Goal: Obtain resource: Download file/media

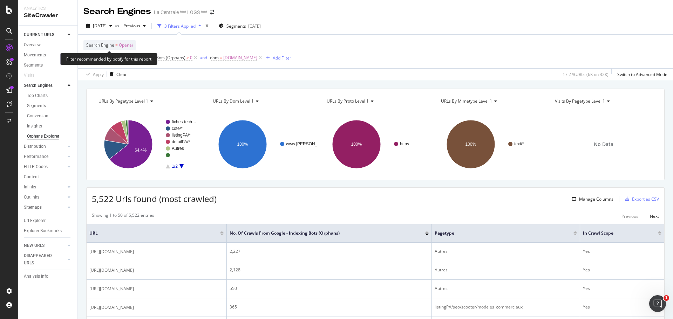
click at [127, 45] on span "Openai" at bounding box center [126, 45] width 14 height 10
click at [106, 60] on span "OpenAI" at bounding box center [100, 62] width 14 height 6
click at [111, 84] on div "Google" at bounding box center [131, 85] width 75 height 9
drag, startPoint x: 159, startPoint y: 72, endPoint x: 161, endPoint y: 77, distance: 5.8
click at [161, 77] on div "Google Cancel Add filter Apply" at bounding box center [131, 67] width 88 height 35
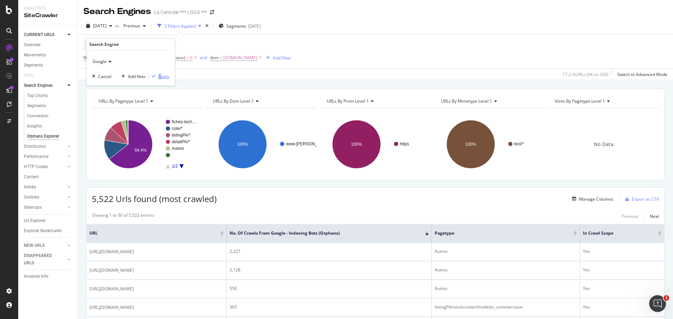
click at [161, 77] on div "Apply" at bounding box center [163, 77] width 11 height 6
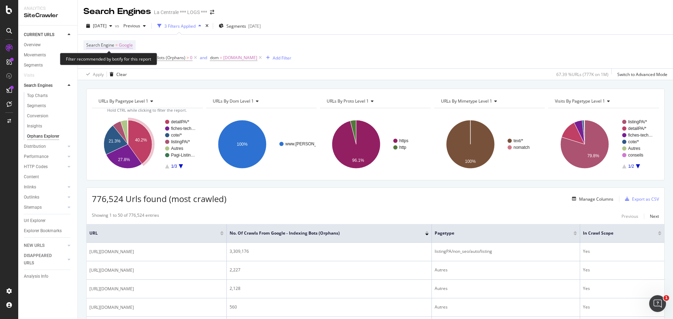
click at [123, 46] on span "Google" at bounding box center [126, 45] width 14 height 10
click at [107, 62] on icon at bounding box center [109, 62] width 5 height 4
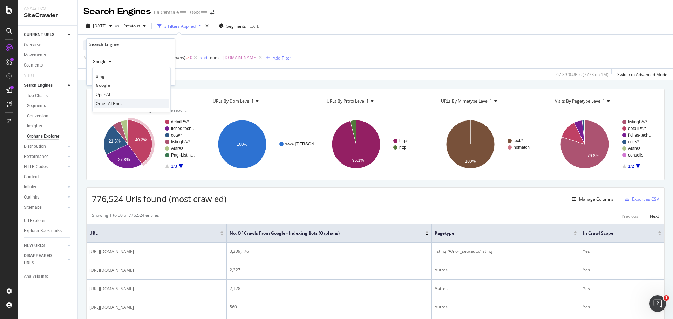
click at [104, 105] on span "Other AI Bots" at bounding box center [109, 104] width 26 height 6
click at [162, 76] on div "Apply" at bounding box center [163, 77] width 11 height 6
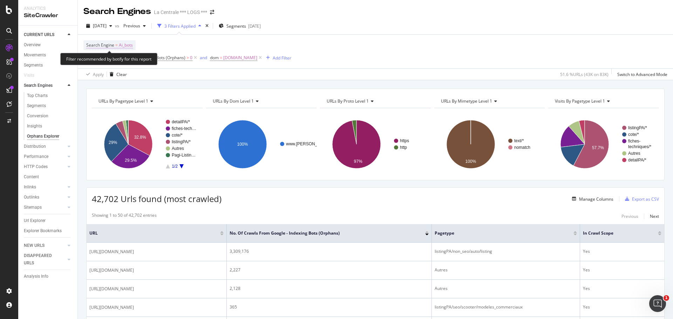
click at [126, 44] on span "Ai_bots" at bounding box center [126, 45] width 14 height 10
click at [117, 62] on span "Other AI Bots" at bounding box center [106, 62] width 26 height 6
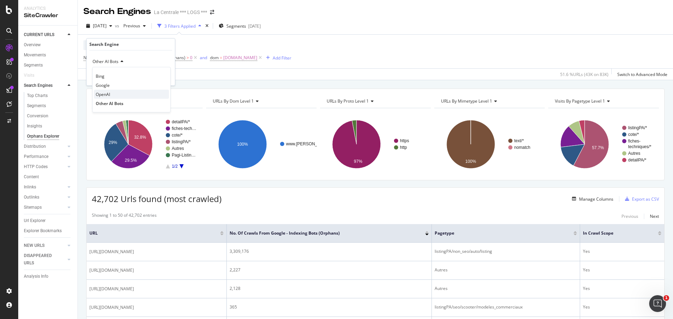
click at [110, 92] on span "OpenAI" at bounding box center [103, 94] width 14 height 6
click at [164, 78] on div "Apply" at bounding box center [163, 77] width 11 height 6
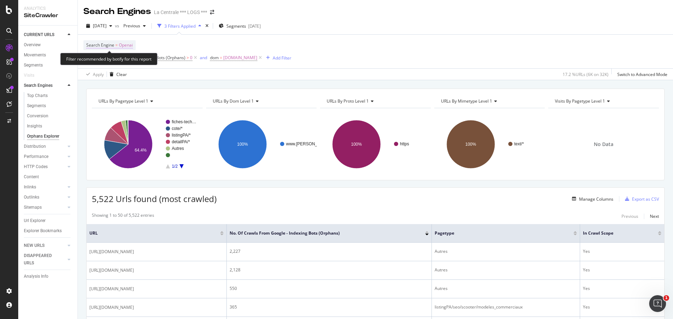
click at [127, 44] on span "Openai" at bounding box center [126, 45] width 14 height 10
click at [110, 61] on icon at bounding box center [109, 62] width 5 height 4
click at [203, 46] on div "Search Engine = Openai No. of Crawls from Google - Indexing Bots (Orphans) > 0 …" at bounding box center [187, 51] width 208 height 22
click at [281, 58] on div "Add Filter" at bounding box center [282, 58] width 19 height 6
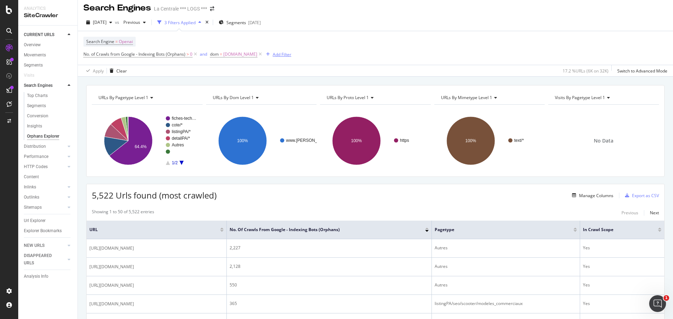
click at [284, 53] on div "Add Filter" at bounding box center [282, 55] width 19 height 6
type input "user agent"
click at [382, 55] on icon at bounding box center [384, 55] width 4 height 5
click at [37, 110] on div "CustomReports" at bounding box center [43, 108] width 34 height 7
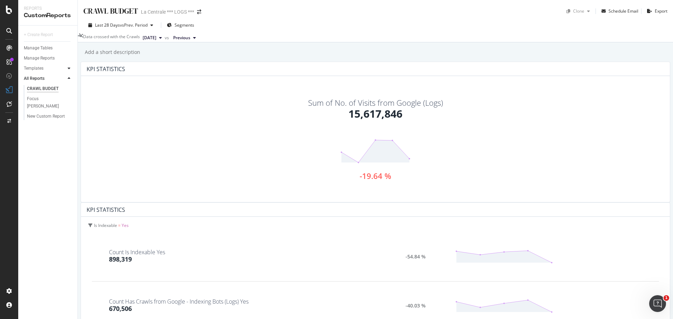
click at [69, 70] on icon at bounding box center [69, 68] width 3 height 4
click at [49, 79] on div "AI Bots in Search" at bounding box center [43, 78] width 32 height 7
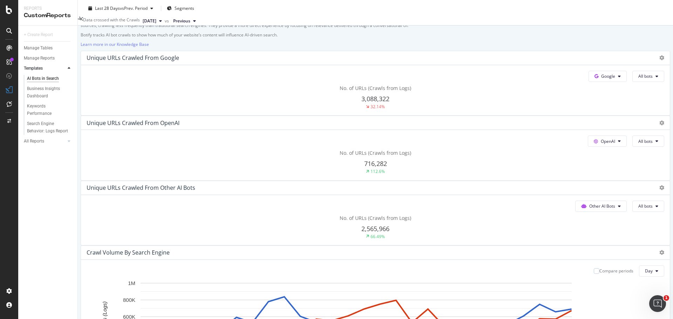
scroll to position [104, 0]
click at [638, 79] on span "All bots" at bounding box center [645, 76] width 14 height 6
click at [439, 109] on div "No. of URLs (Crawls from Logs) 716,282 112.6%" at bounding box center [376, 96] width 578 height 25
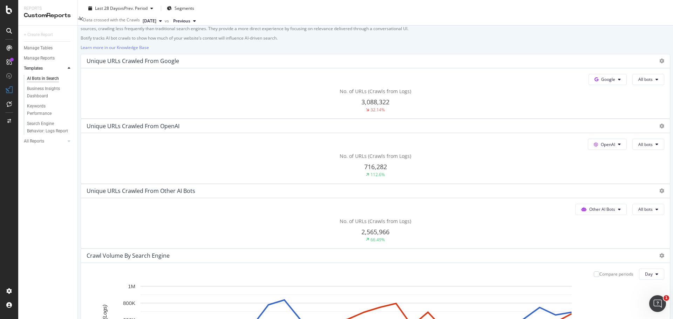
scroll to position [90, 0]
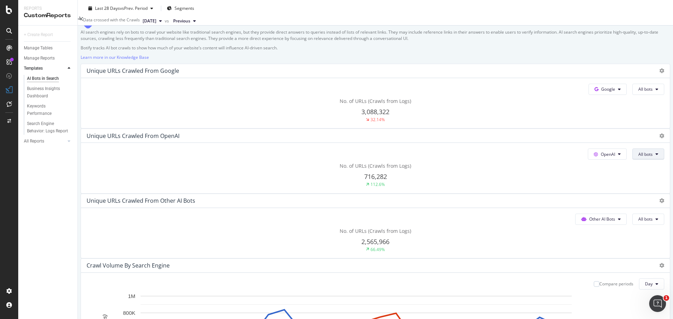
click at [655, 91] on icon at bounding box center [656, 89] width 3 height 4
click at [448, 123] on div "No. of URLs (Crawls from Logs) 716,282 112.6%" at bounding box center [376, 110] width 578 height 25
click at [453, 78] on div "Unique URLs Crawled from OpenAI" at bounding box center [375, 71] width 589 height 14
click at [659, 73] on icon at bounding box center [661, 70] width 5 height 5
drag, startPoint x: 362, startPoint y: 130, endPoint x: 345, endPoint y: 130, distance: 17.2
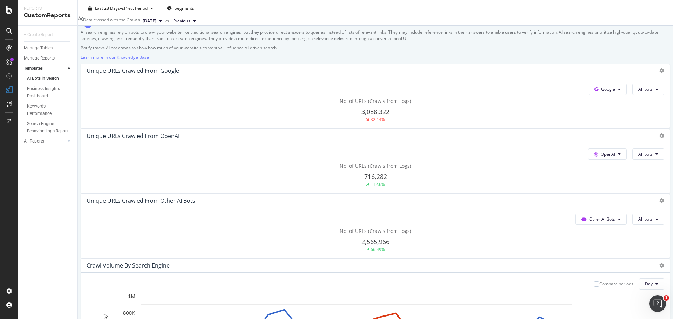
click at [179, 74] on div "Unique URLs Crawled from OpenAI" at bounding box center [133, 70] width 93 height 7
drag, startPoint x: 378, startPoint y: 213, endPoint x: 366, endPoint y: 226, distance: 18.1
click at [366, 187] on div "112.6%" at bounding box center [375, 185] width 19 height 6
click at [369, 116] on span "716,282" at bounding box center [375, 112] width 28 height 8
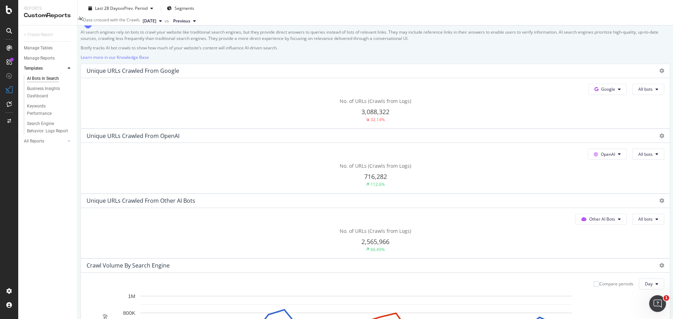
click at [378, 104] on span "No. of URLs (Crawls from Logs)" at bounding box center [375, 101] width 71 height 7
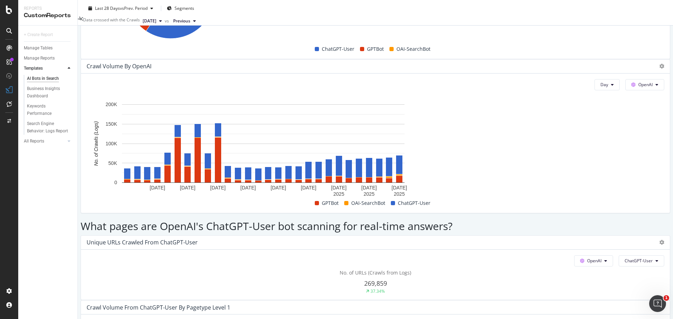
scroll to position [690, 0]
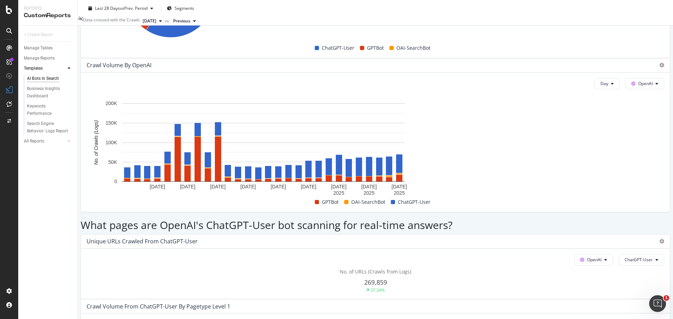
click at [388, 319] on div "Day OpenAI ChatGPT-User By: pagetype Level 1" at bounding box center [376, 324] width 578 height 11
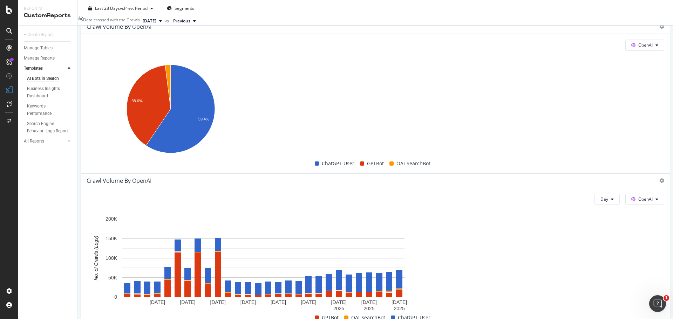
scroll to position [572, 0]
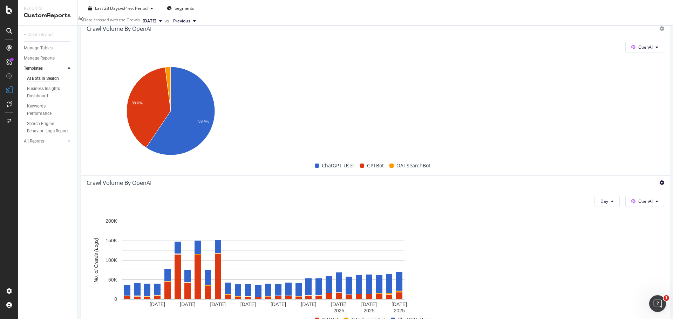
click at [659, 180] on icon at bounding box center [661, 182] width 5 height 5
click at [575, 94] on span at bounding box center [571, 92] width 8 height 8
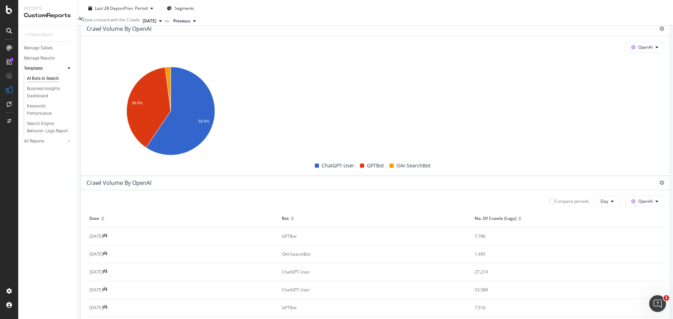
scroll to position [0, 0]
click at [659, 179] on div at bounding box center [661, 182] width 5 height 7
click at [659, 180] on icon at bounding box center [661, 182] width 5 height 5
click at [580, 65] on span "Bar (by Percentage)" at bounding box center [605, 66] width 53 height 6
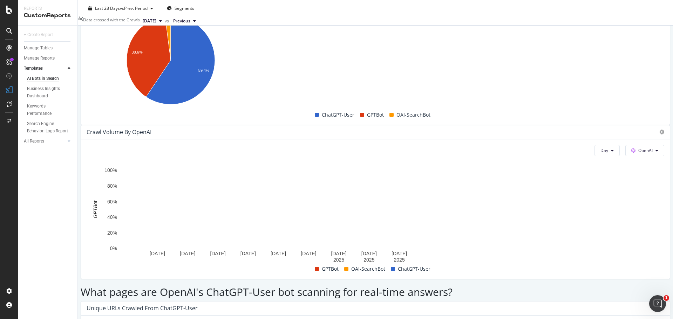
scroll to position [622, 0]
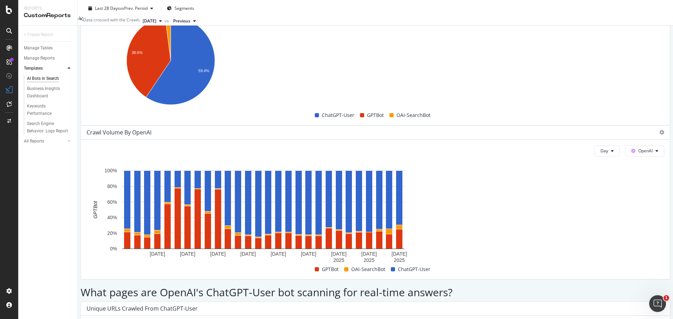
click at [656, 129] on div at bounding box center [660, 132] width 8 height 7
click at [659, 130] on icon at bounding box center [661, 132] width 5 height 5
click at [621, 41] on span "Trend" at bounding box center [638, 39] width 53 height 6
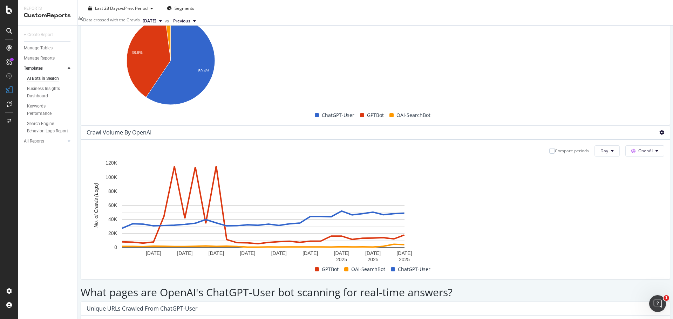
click at [659, 130] on icon at bounding box center [661, 132] width 5 height 5
click at [631, 51] on span "Bar (by Value)" at bounding box center [638, 52] width 53 height 6
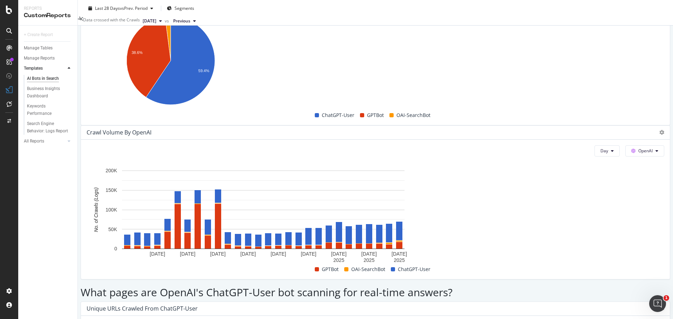
click at [659, 129] on div at bounding box center [661, 132] width 5 height 7
click at [659, 130] on icon at bounding box center [661, 132] width 5 height 5
click at [648, 182] on div "This report shows AI bot interaction with your website and its impact on your o…" at bounding box center [375, 254] width 589 height 1630
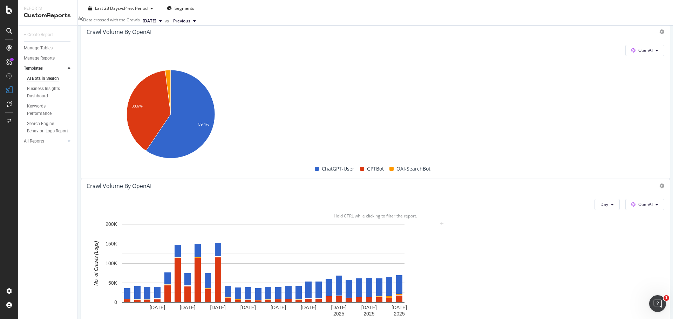
scroll to position [567, 0]
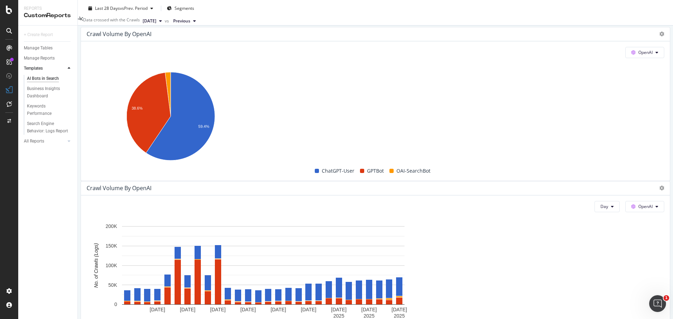
click at [271, 41] on div "Crawl Volume by OpenAI" at bounding box center [375, 34] width 589 height 14
click at [659, 36] on icon at bounding box center [661, 34] width 5 height 5
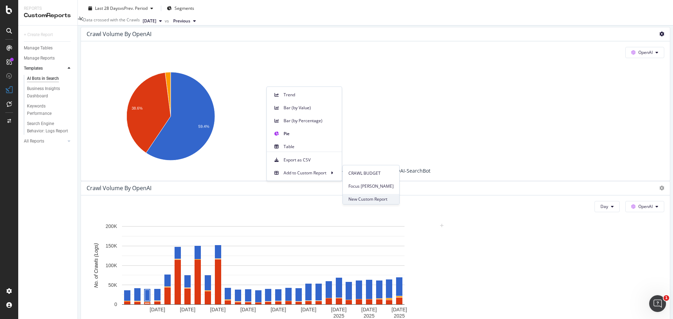
click at [358, 197] on span "New Custom Report" at bounding box center [370, 199] width 45 height 6
click at [358, 189] on span "Focus [PERSON_NAME]" at bounding box center [370, 186] width 45 height 6
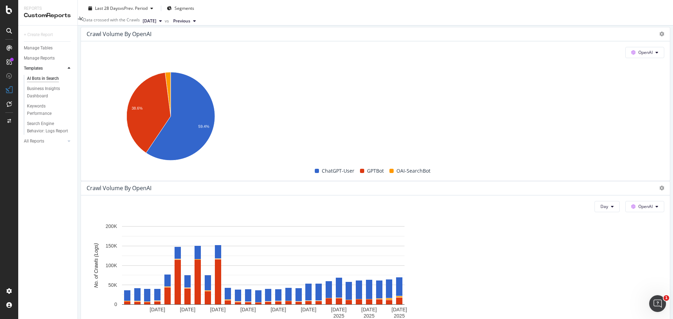
click at [279, 218] on div "This report shows AI bot interaction with your website and its impact on your o…" at bounding box center [375, 310] width 589 height 1630
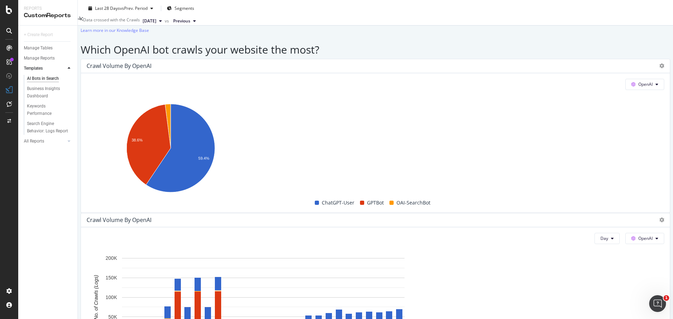
scroll to position [534, 0]
click at [36, 65] on div "Overview" at bounding box center [36, 66] width 20 height 7
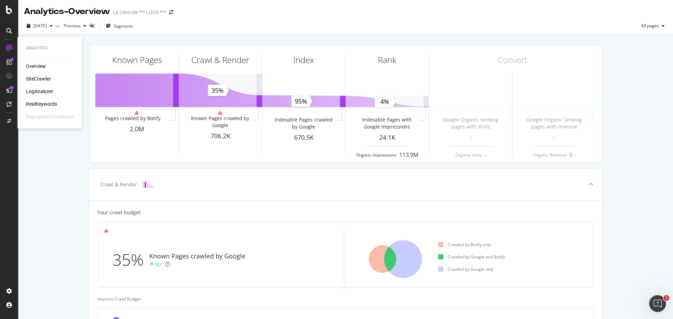
click at [42, 78] on div "SiteCrawler" at bounding box center [38, 78] width 25 height 7
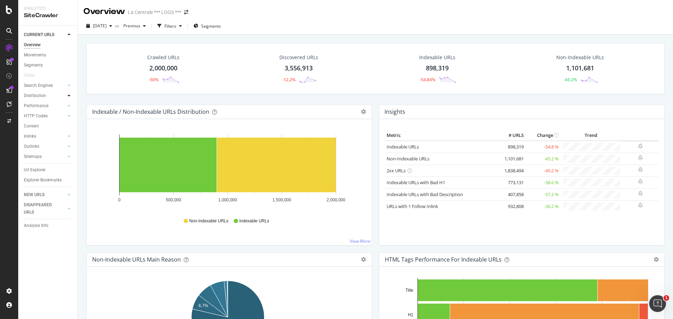
click at [69, 96] on icon at bounding box center [69, 96] width 3 height 4
click at [69, 175] on icon at bounding box center [69, 177] width 3 height 4
click at [36, 202] on div "Url Explorer" at bounding box center [35, 200] width 22 height 7
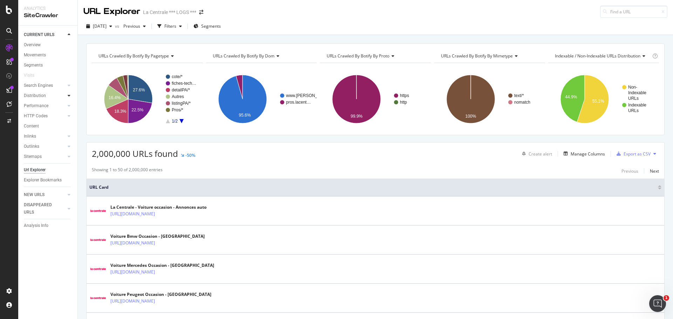
click at [69, 95] on icon at bounding box center [69, 96] width 3 height 4
click at [41, 105] on div "Top Charts" at bounding box center [37, 105] width 21 height 7
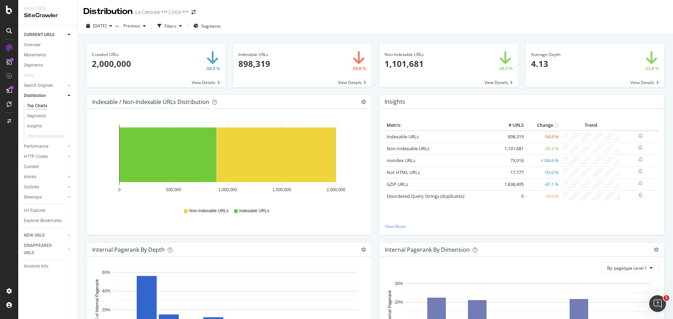
click at [592, 80] on span at bounding box center [595, 65] width 139 height 44
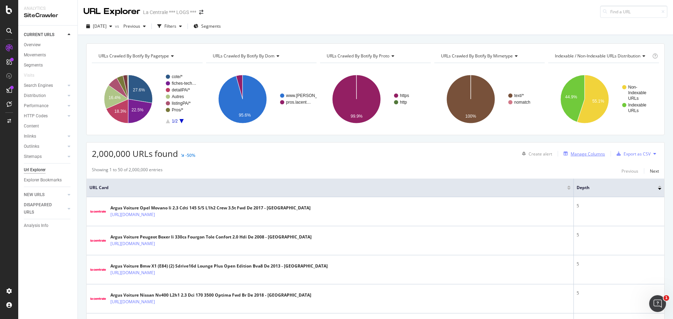
click at [571, 156] on div "Manage Columns" at bounding box center [588, 154] width 34 height 6
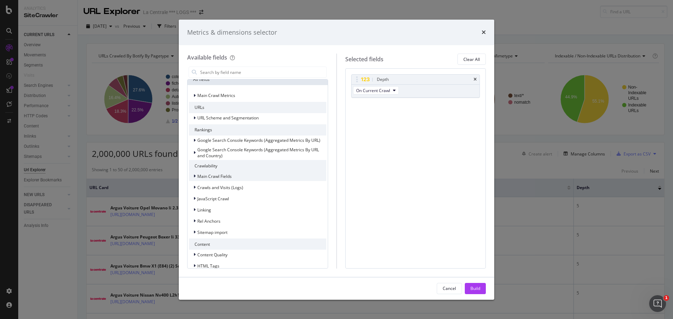
scroll to position [51, 0]
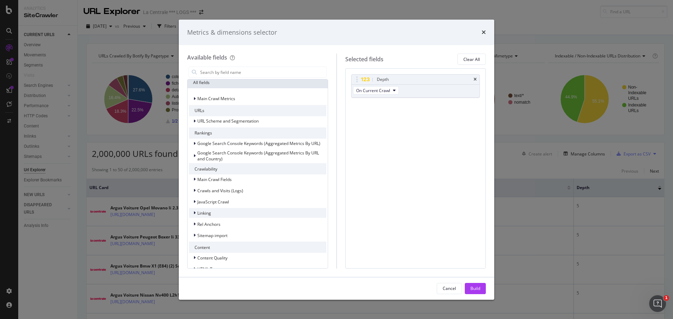
click at [196, 213] on div "modal" at bounding box center [195, 213] width 4 height 7
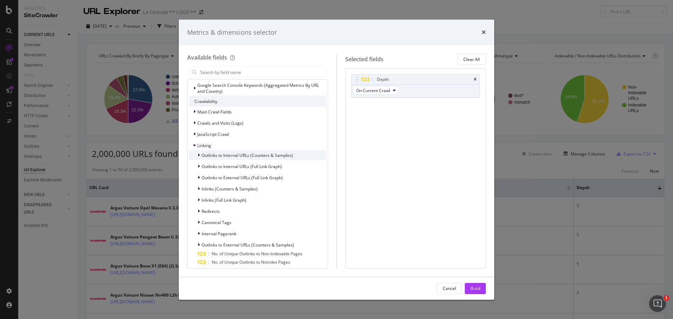
scroll to position [121, 0]
click at [199, 186] on icon "modal" at bounding box center [199, 186] width 2 height 4
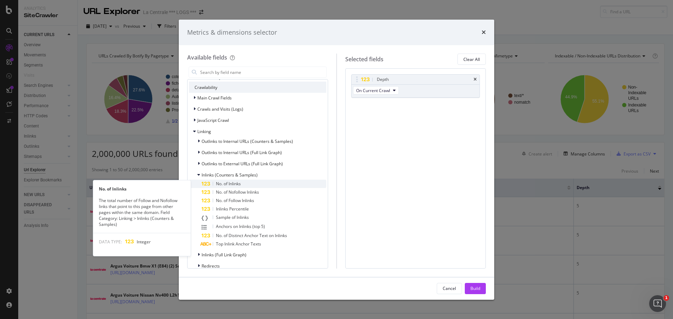
scroll to position [132, 0]
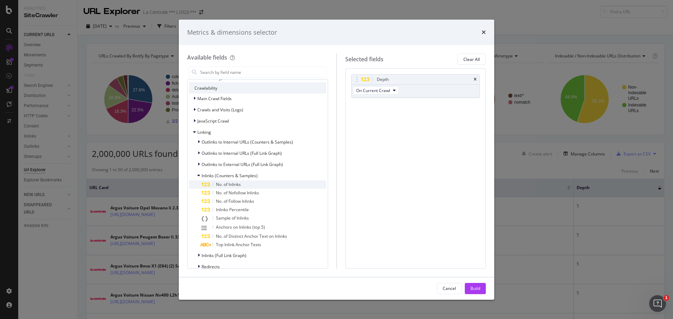
click at [235, 184] on span "No. of Inlinks" at bounding box center [228, 185] width 25 height 6
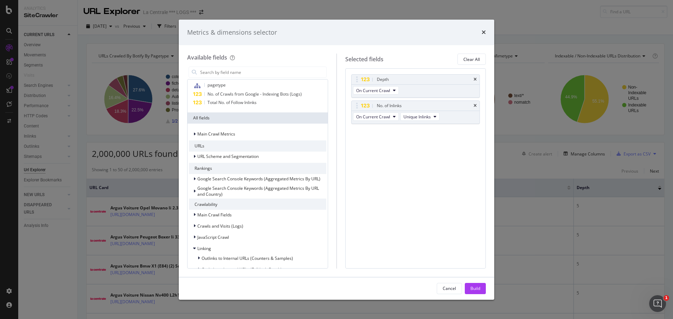
scroll to position [0, 0]
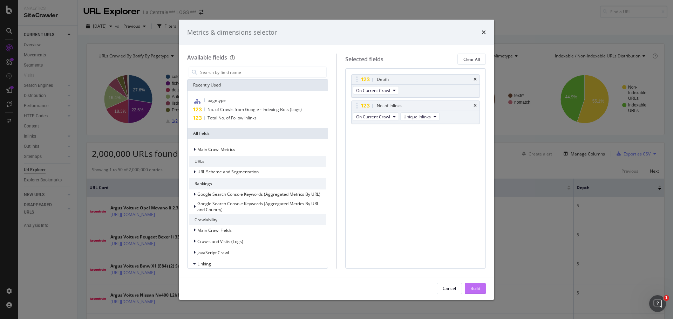
click at [478, 292] on div "Build" at bounding box center [475, 288] width 10 height 11
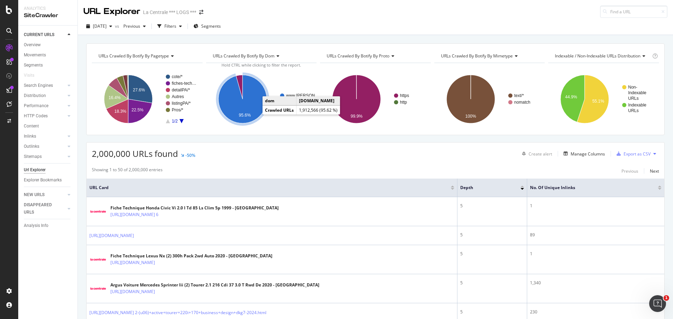
click at [249, 106] on icon "A chart." at bounding box center [242, 99] width 48 height 48
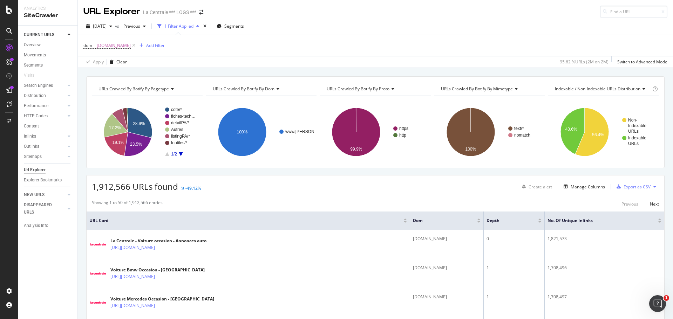
click at [626, 186] on div "Export as CSV" at bounding box center [636, 187] width 27 height 6
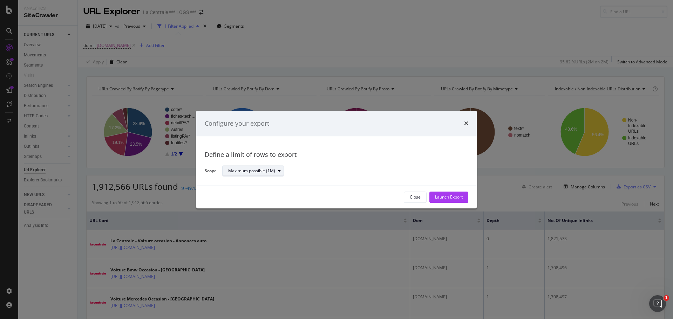
click at [278, 171] on icon "modal" at bounding box center [279, 171] width 3 height 4
click at [261, 193] on div "Define a limit" at bounding box center [255, 194] width 61 height 9
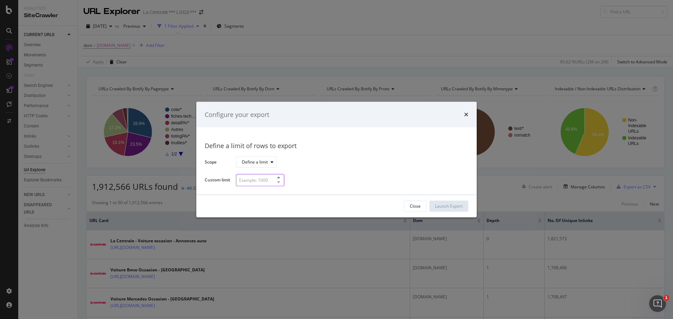
click at [254, 178] on input "modal" at bounding box center [260, 180] width 48 height 12
type input "200000"
click at [445, 209] on div "Launch Export" at bounding box center [449, 206] width 28 height 6
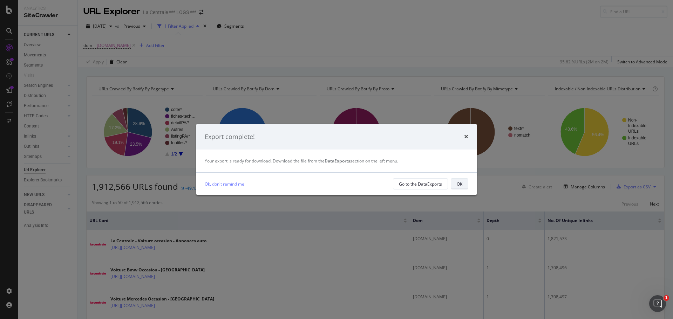
click at [458, 183] on div "OK" at bounding box center [460, 184] width 6 height 6
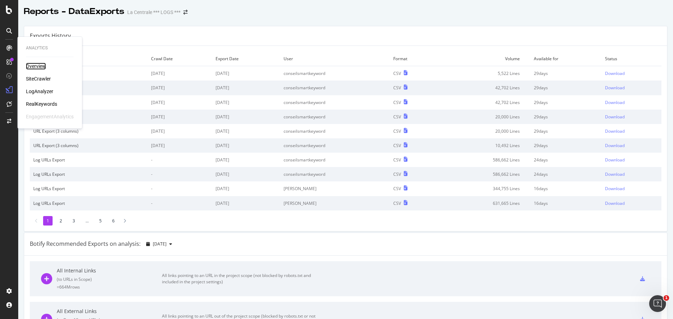
click at [40, 66] on div "Overview" at bounding box center [36, 66] width 20 height 7
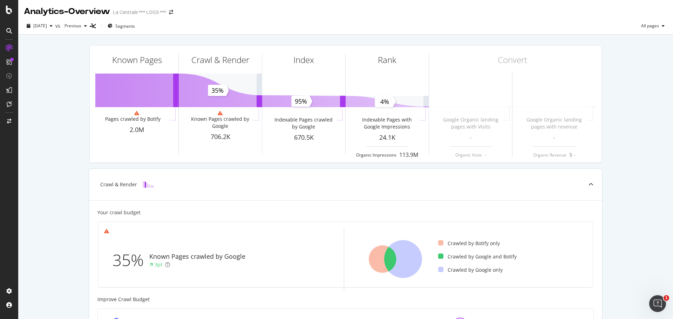
scroll to position [105, 0]
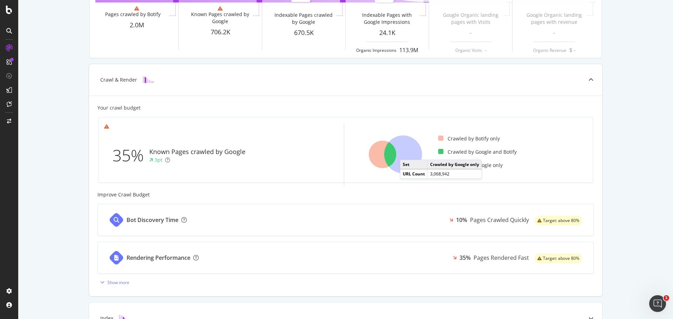
click at [404, 153] on icon at bounding box center [403, 155] width 38 height 38
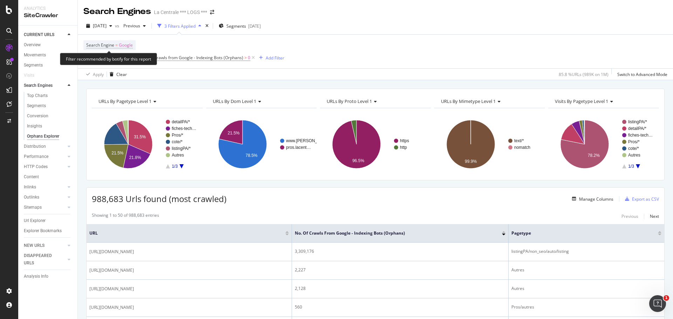
click at [127, 46] on span "Google" at bounding box center [126, 45] width 14 height 10
click at [110, 63] on icon at bounding box center [109, 62] width 5 height 4
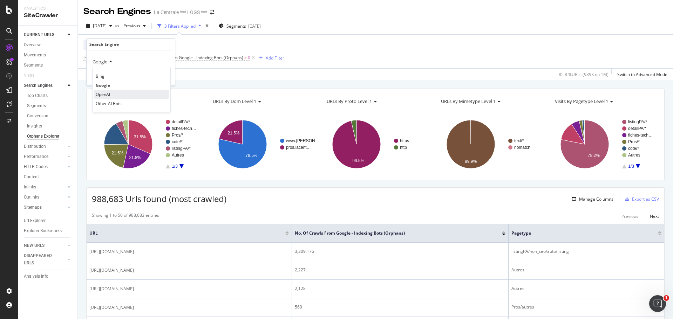
click at [110, 94] on span "OpenAI" at bounding box center [103, 94] width 14 height 6
click at [158, 79] on div "Apply" at bounding box center [163, 77] width 11 height 6
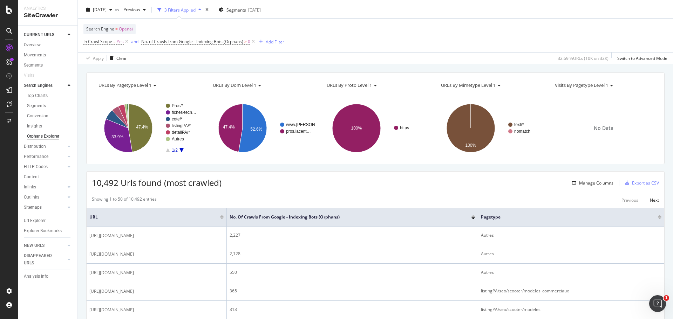
scroll to position [16, 0]
click at [125, 31] on span "Openai" at bounding box center [126, 30] width 14 height 10
click at [108, 45] on span "OpenAI" at bounding box center [101, 46] width 16 height 6
click at [104, 69] on span "Google" at bounding box center [103, 70] width 14 height 6
click at [157, 62] on div "button" at bounding box center [153, 61] width 9 height 4
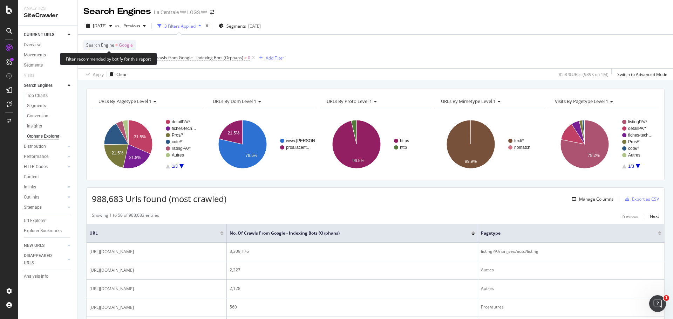
click at [127, 45] on span "Google" at bounding box center [126, 45] width 14 height 10
click at [107, 63] on span "Google" at bounding box center [100, 62] width 15 height 6
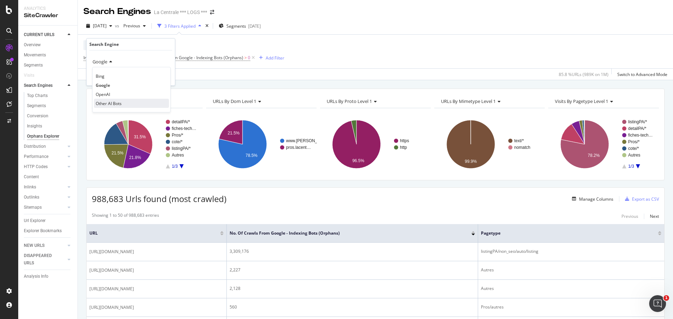
click at [107, 105] on span "Other AI Bots" at bounding box center [109, 104] width 26 height 6
click at [163, 76] on div "Apply" at bounding box center [163, 77] width 11 height 6
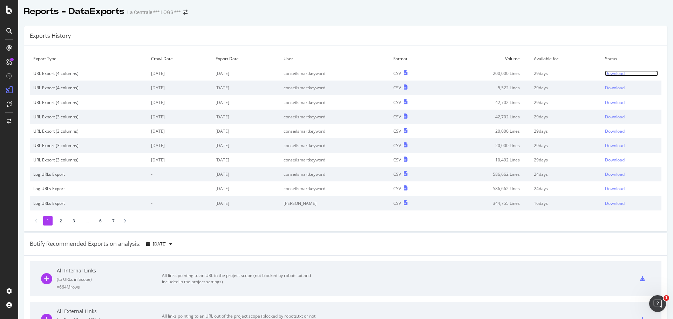
click at [610, 72] on div "Download" at bounding box center [615, 73] width 20 height 6
